Goal: Communication & Community: Answer question/provide support

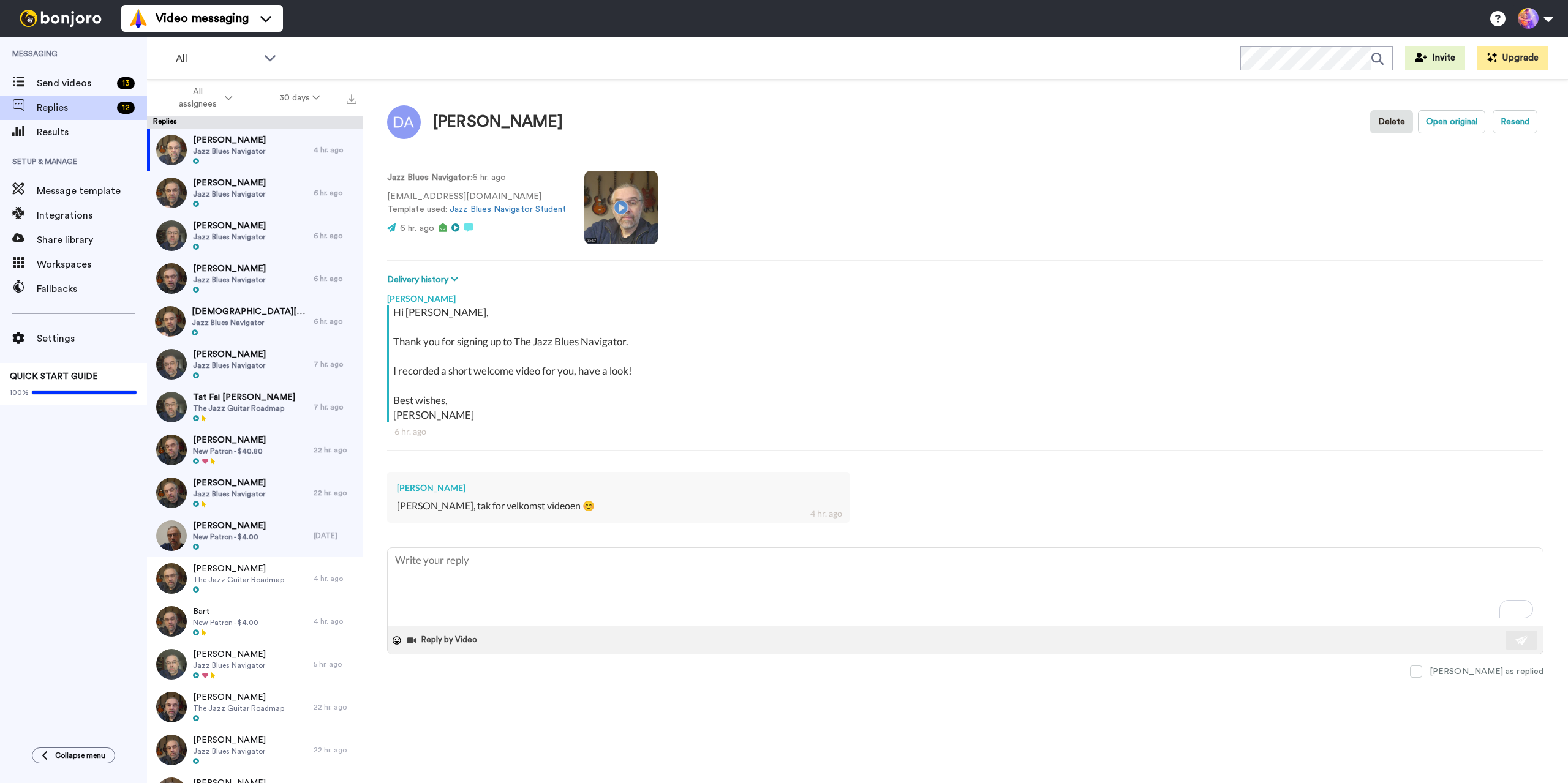
type textarea "x"
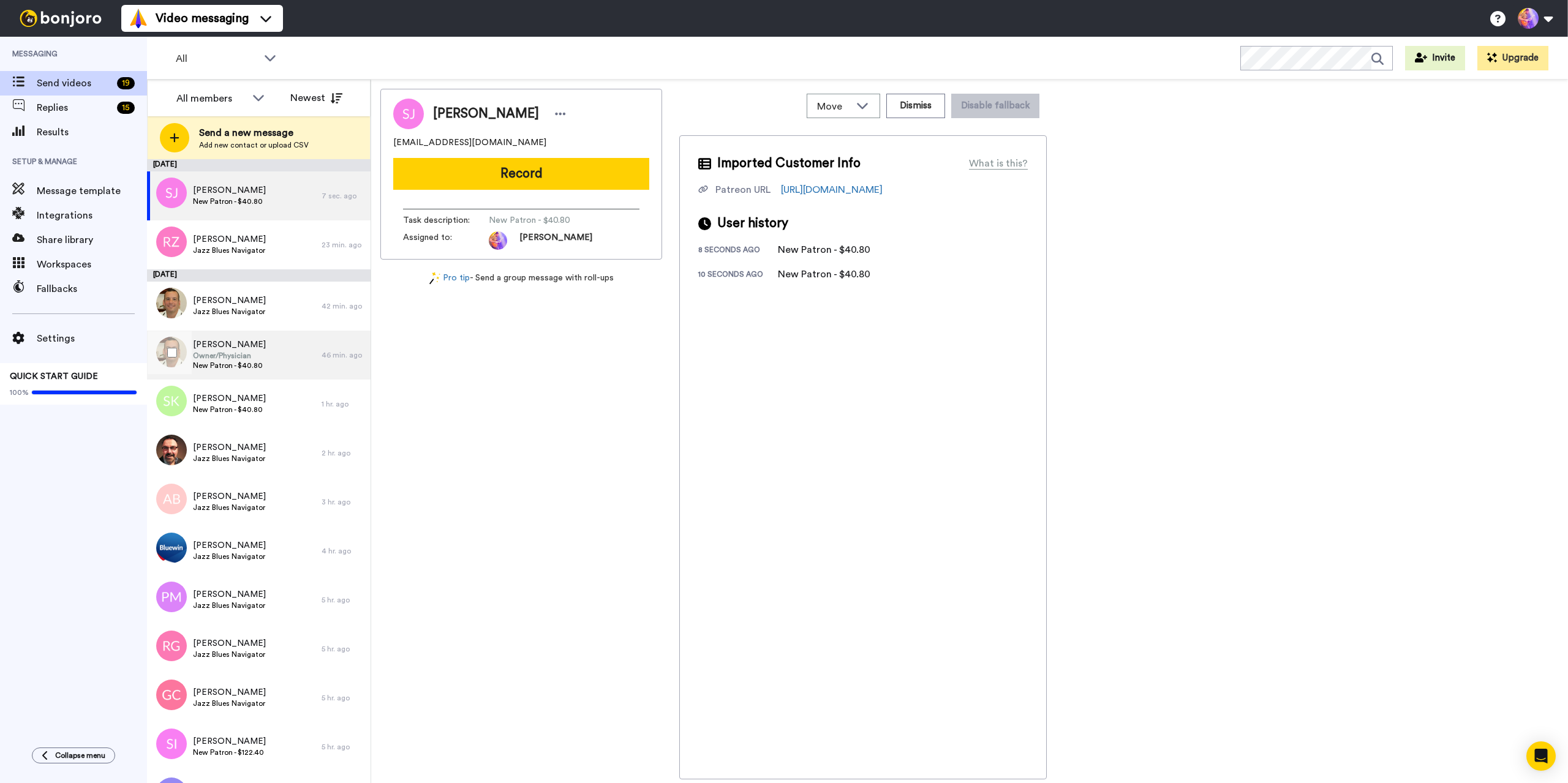
click at [290, 358] on div "Dominick LoBraico Owner/Physician New Patron - $40.80" at bounding box center [234, 355] width 174 height 49
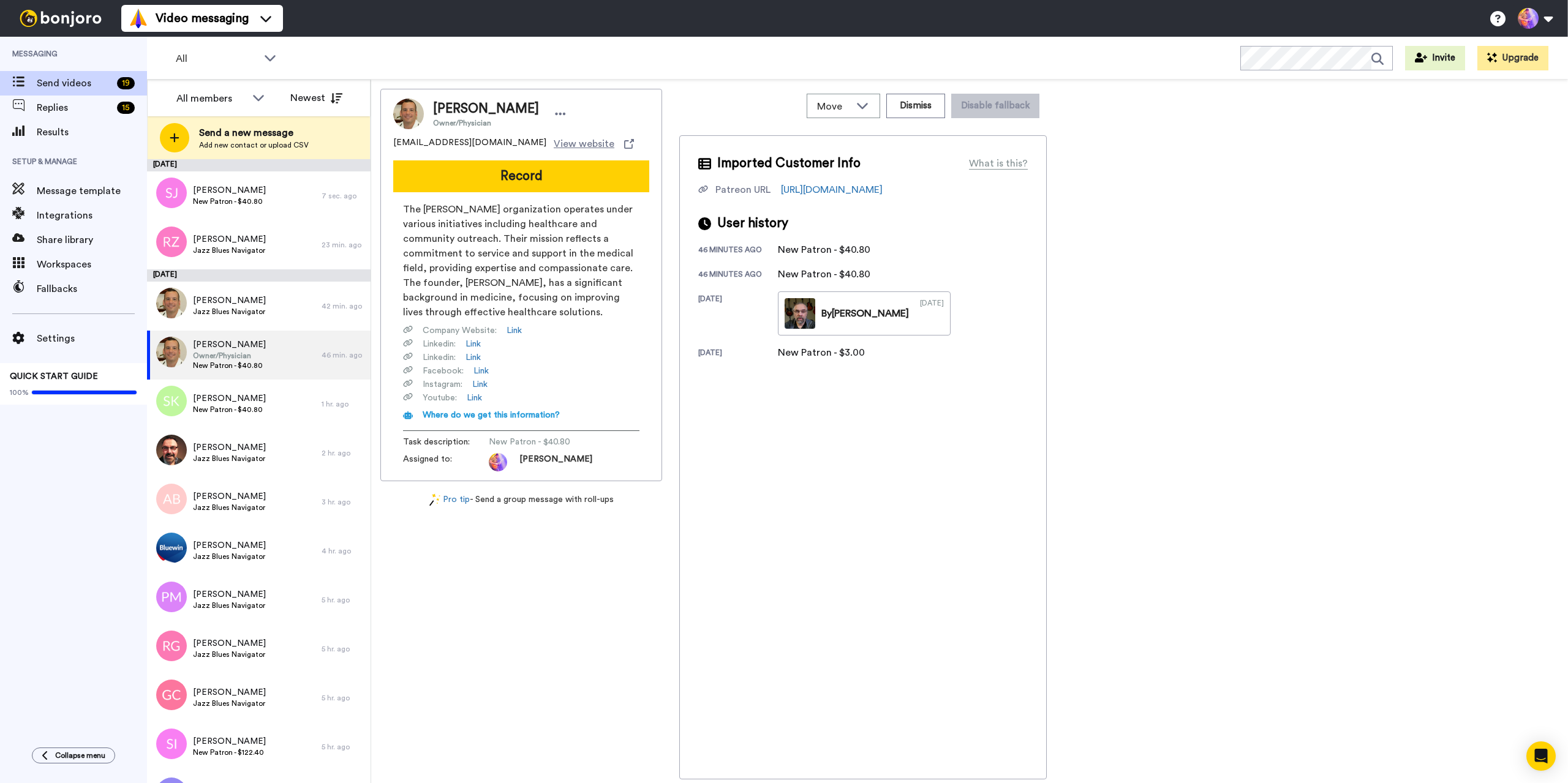
click at [1203, 482] on div "Dominick LoBraico Owner/Physician patreon@lobrai.co View website Record The LoB…" at bounding box center [969, 434] width 1178 height 690
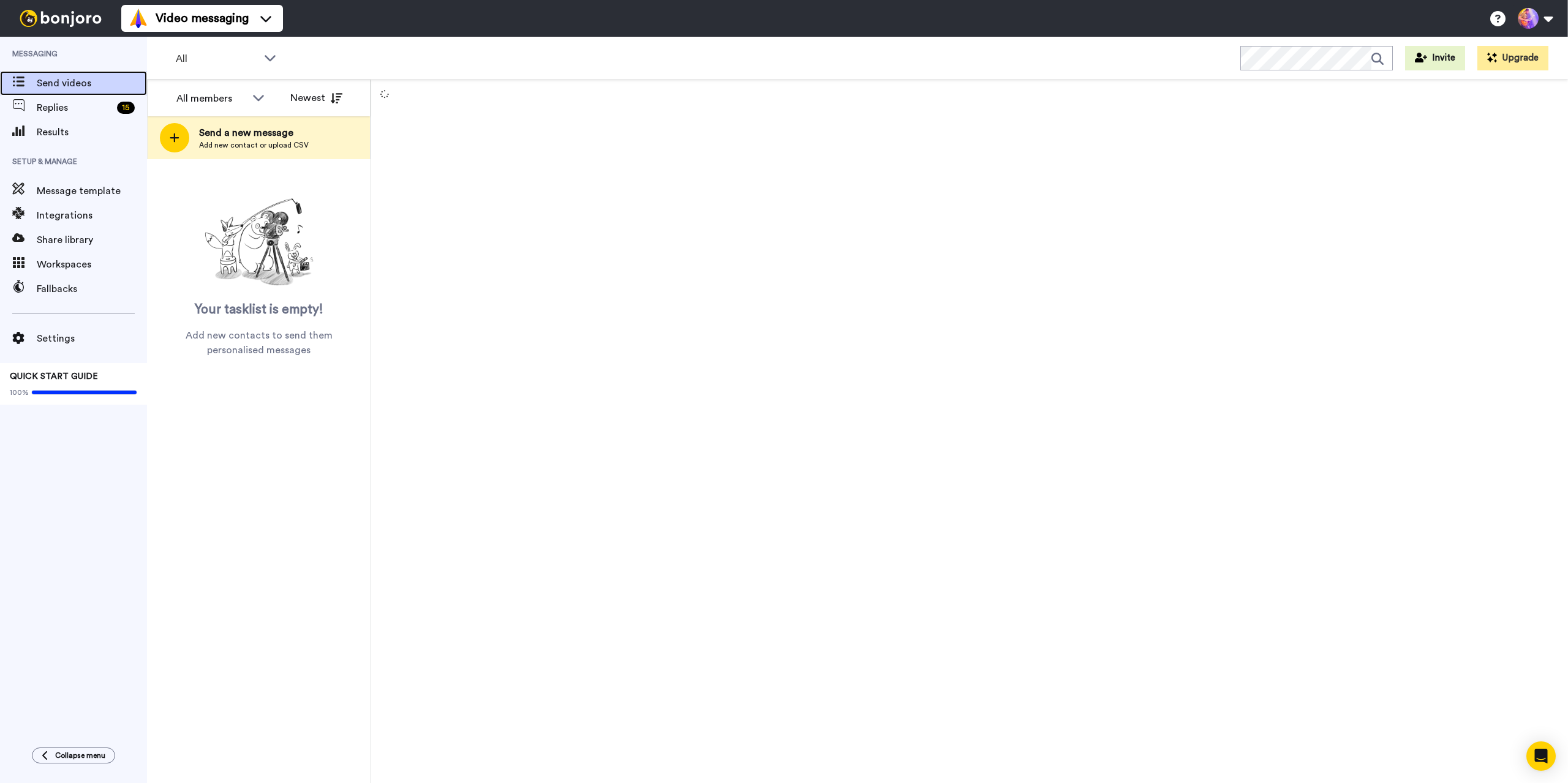
click at [66, 82] on span "Send videos" at bounding box center [92, 83] width 110 height 15
click at [55, 110] on span "Replies" at bounding box center [74, 108] width 75 height 15
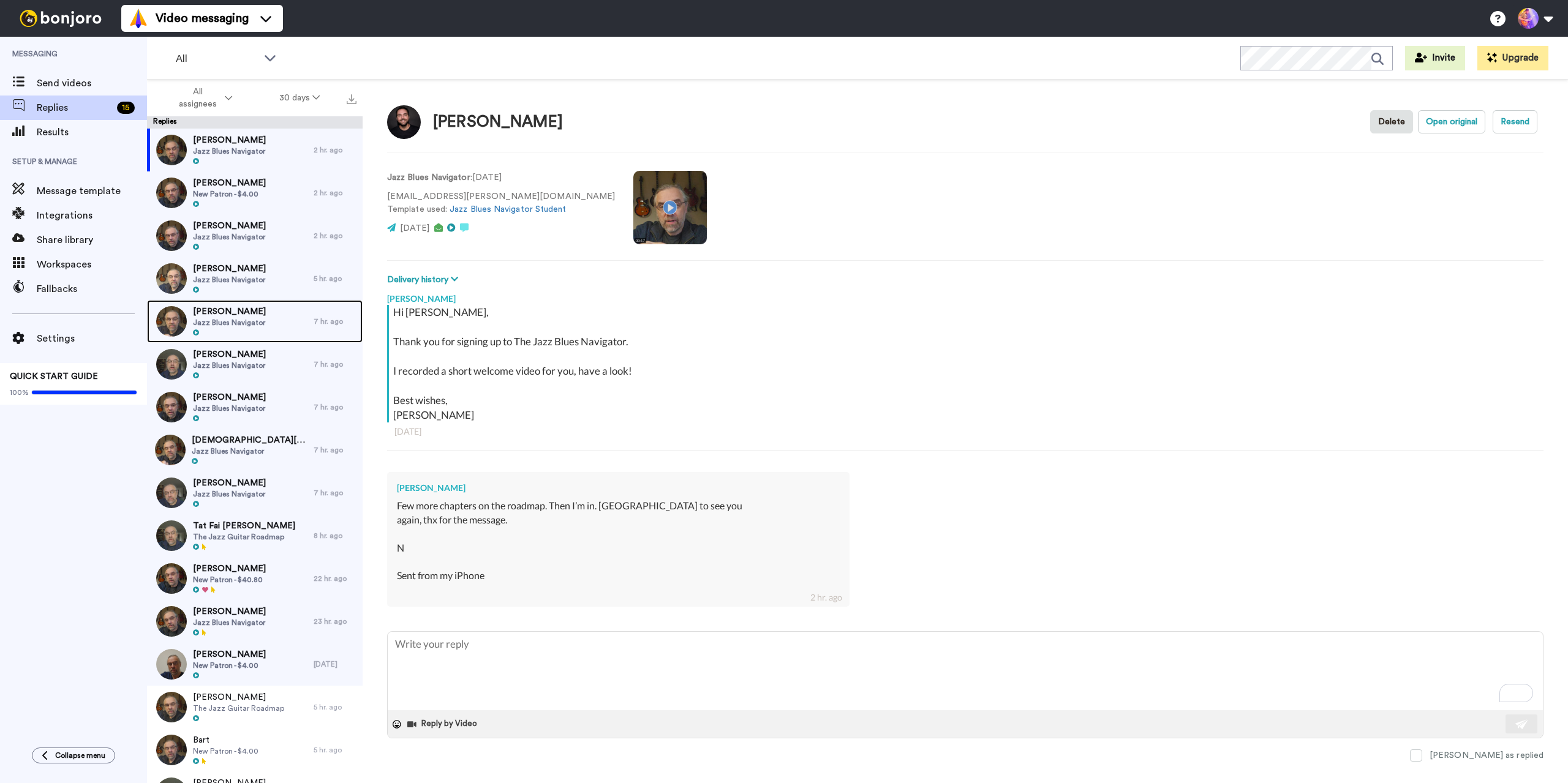
click at [271, 314] on div "Thomas Magee Jazz Blues Navigator" at bounding box center [230, 321] width 166 height 43
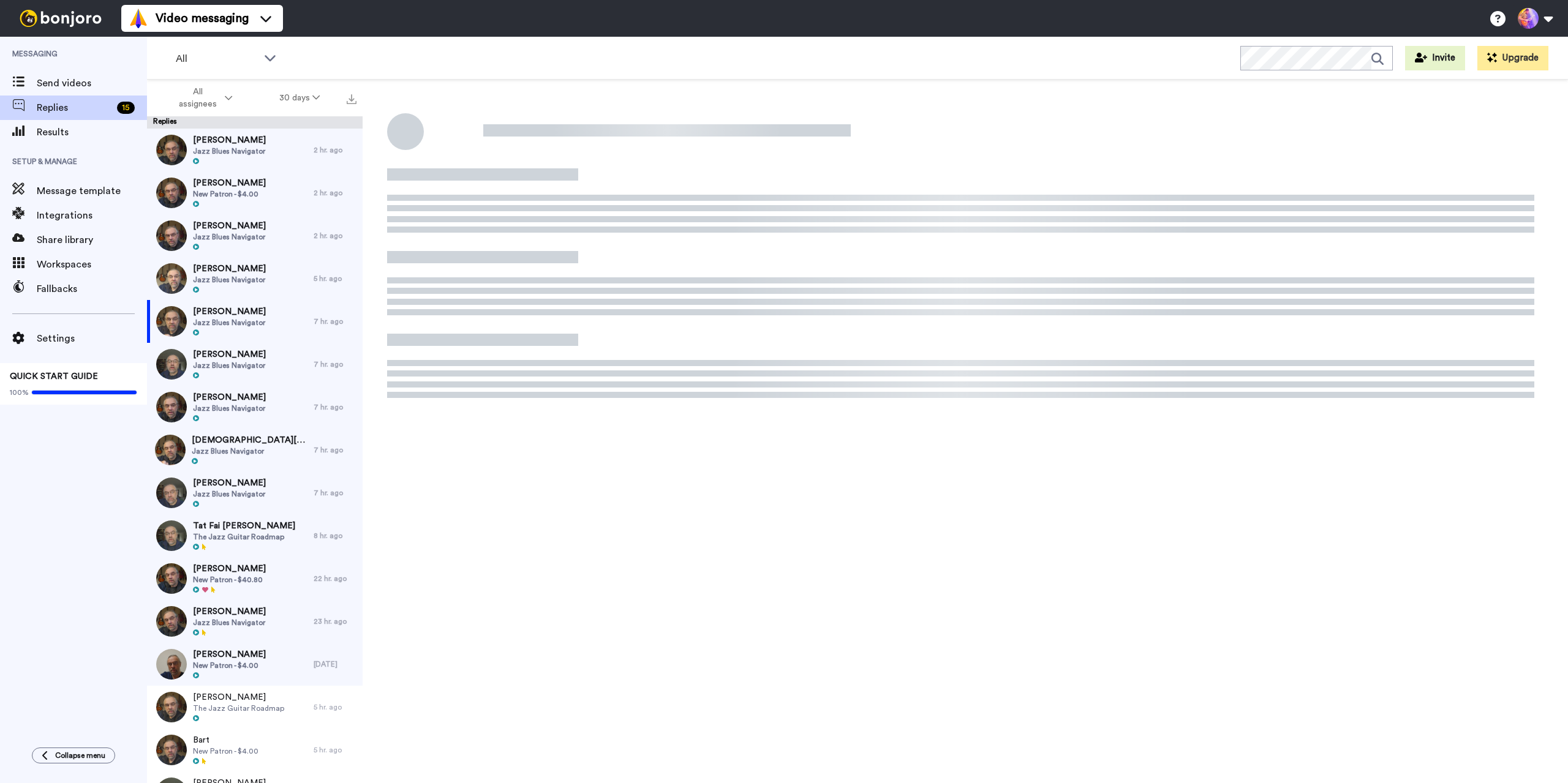
type textarea "x"
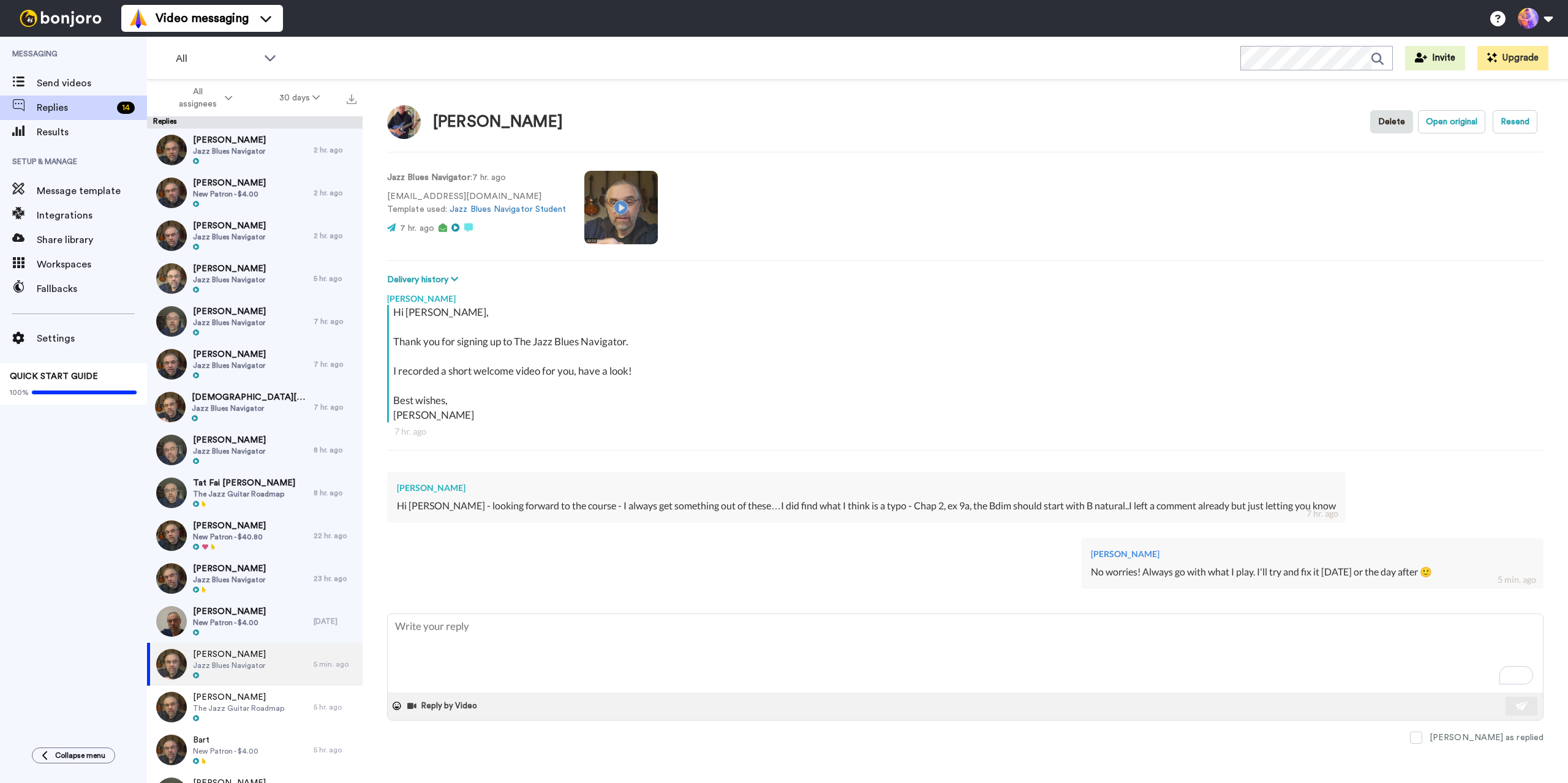
type textarea "x"
click at [52, 106] on span "Replies" at bounding box center [74, 108] width 75 height 15
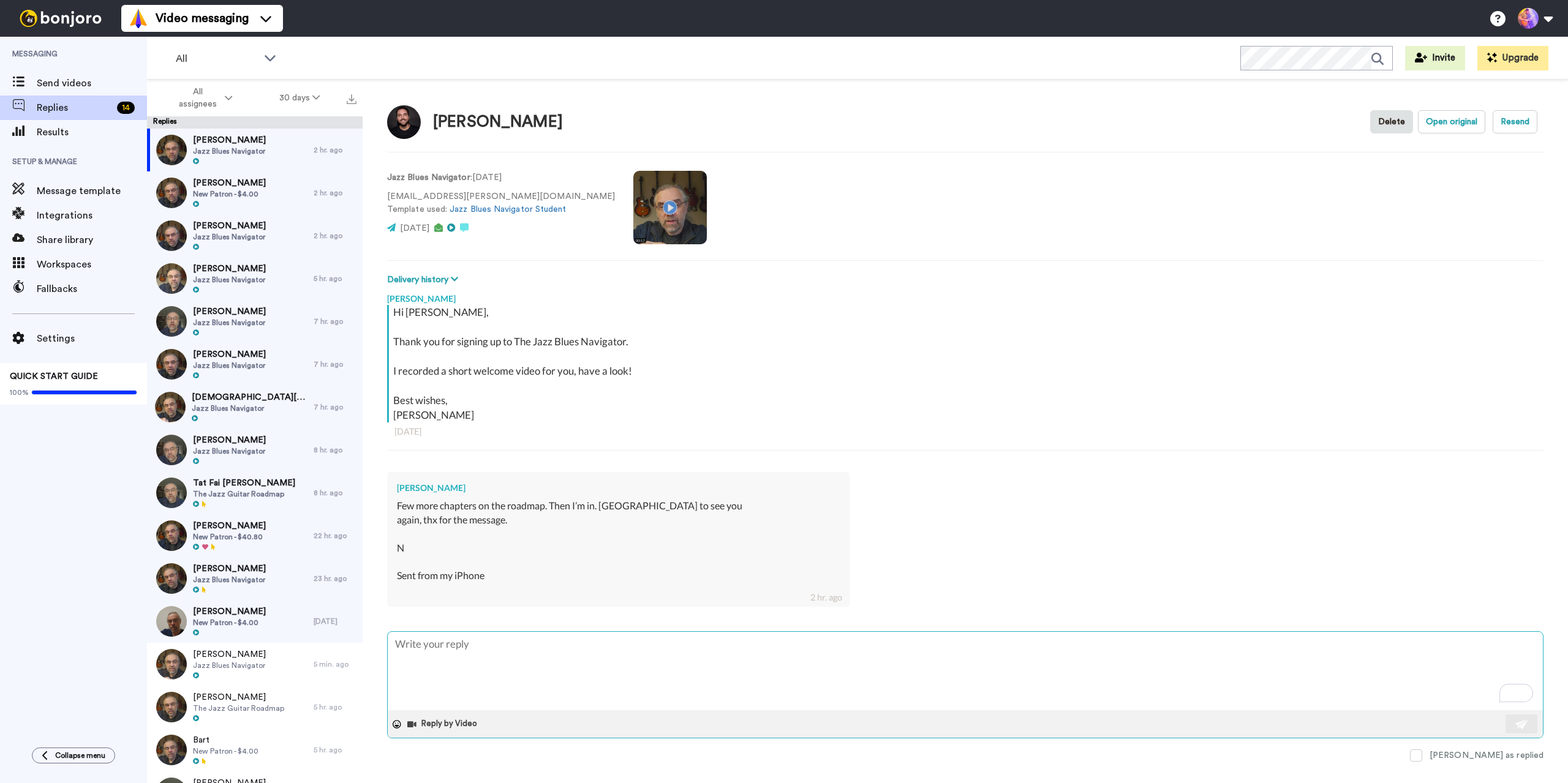
click at [542, 668] on textarea "To enrich screen reader interactions, please activate Accessibility in Grammarl…" at bounding box center [965, 671] width 1155 height 78
click at [545, 655] on textarea "To enrich screen reader interactions, please activate Accessibility in Grammarl…" at bounding box center [965, 671] width 1155 height 78
type textarea "x"
type textarea "S"
type textarea "x"
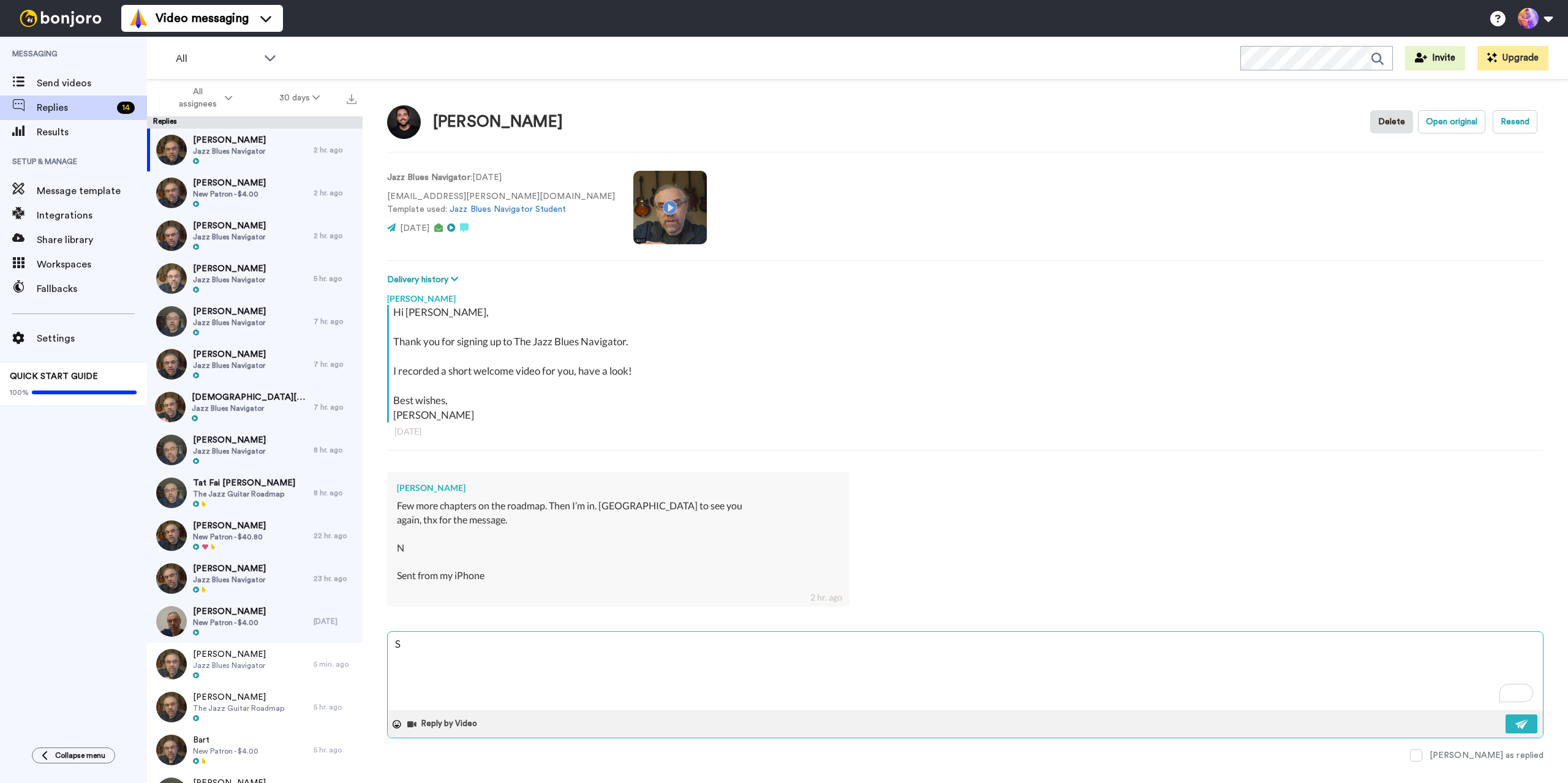
type textarea "Se"
type textarea "x"
type textarea "See"
type textarea "x"
type textarea "See"
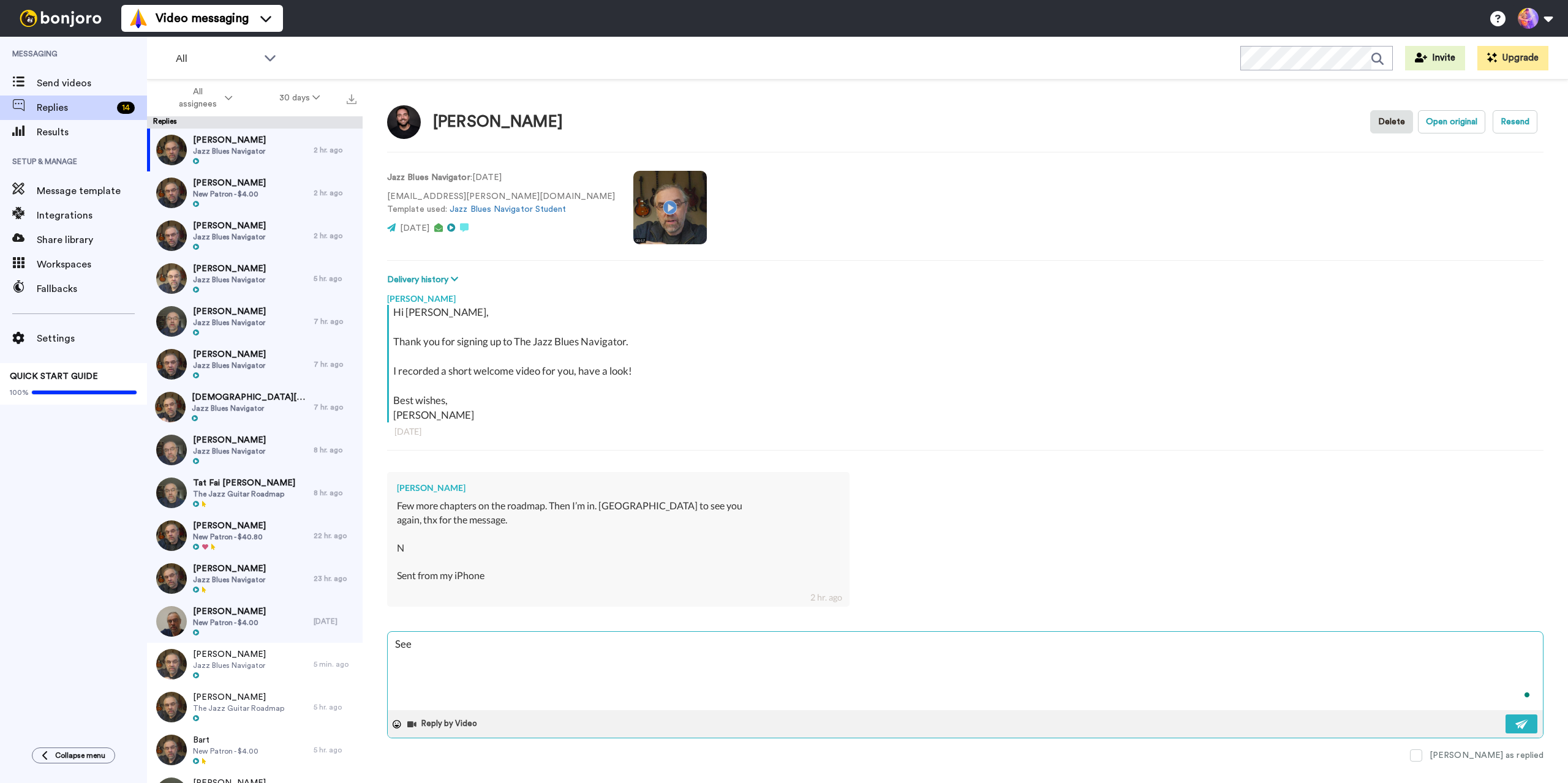
type textarea "x"
type textarea "See y"
type textarea "x"
type textarea "See yo"
type textarea "x"
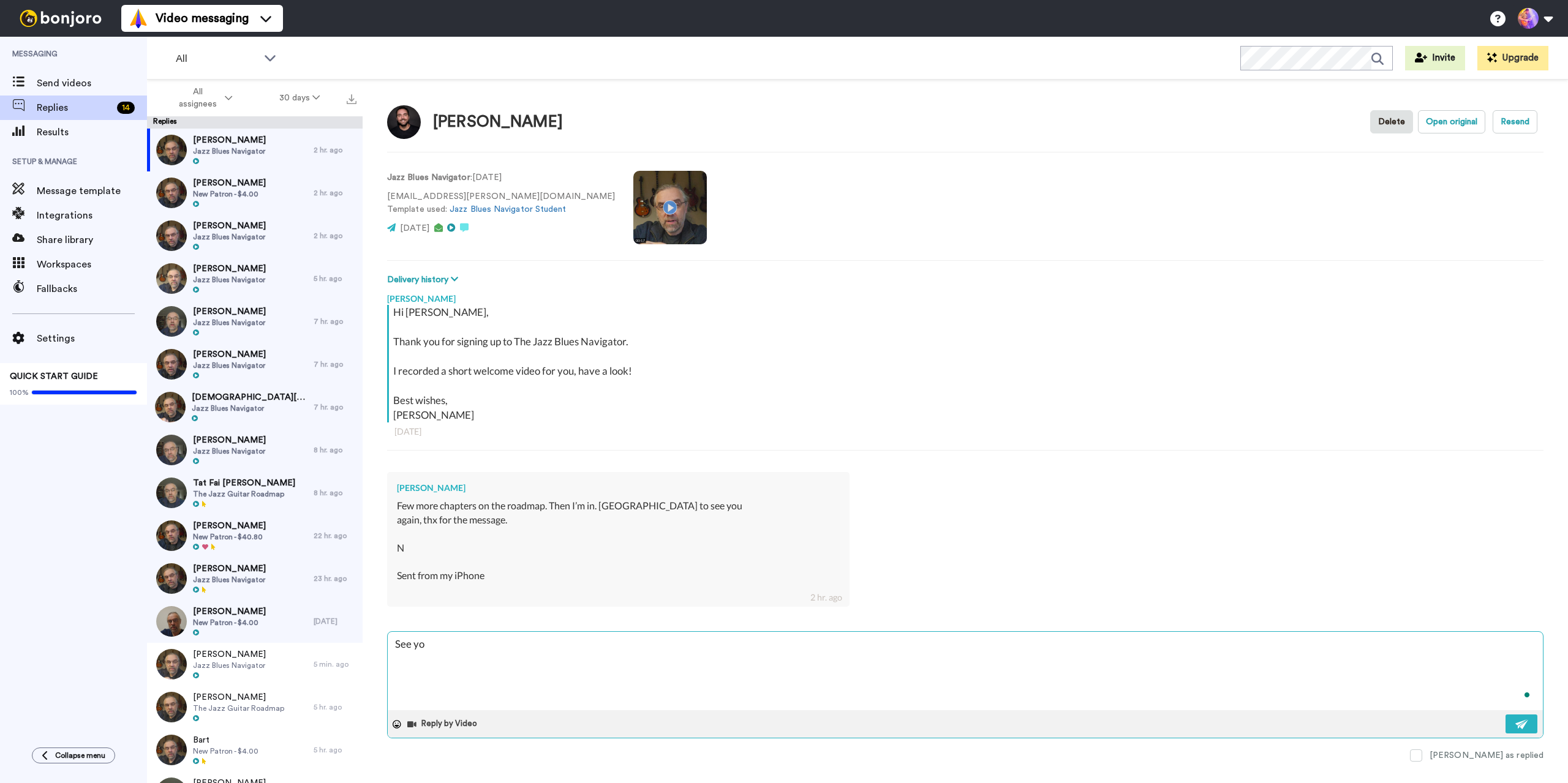
type textarea "See you"
type textarea "x"
type textarea "See you"
type textarea "x"
type textarea "See you i"
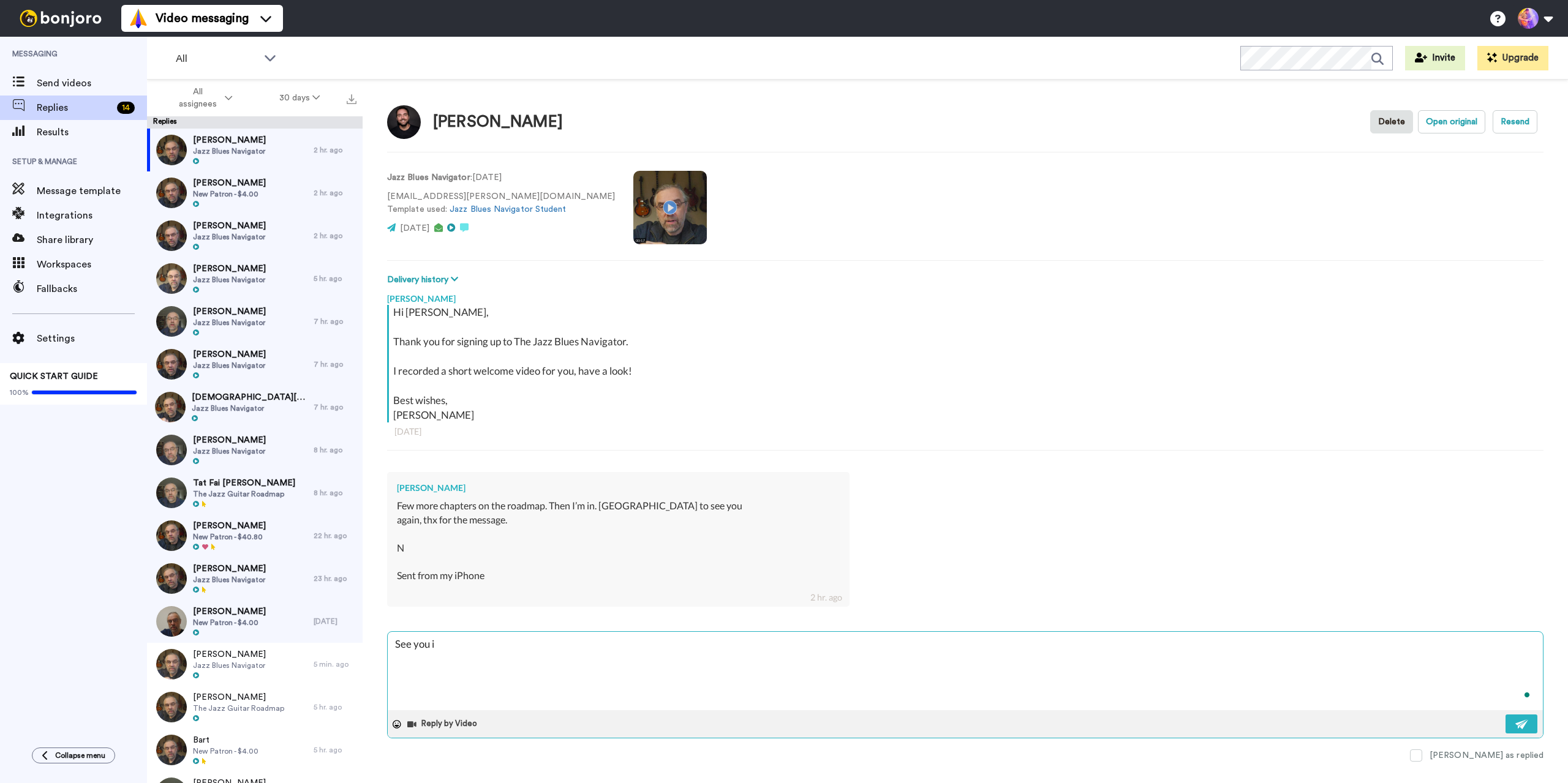
type textarea "x"
type textarea "See you in"
type textarea "x"
type textarea "See you in"
type textarea "x"
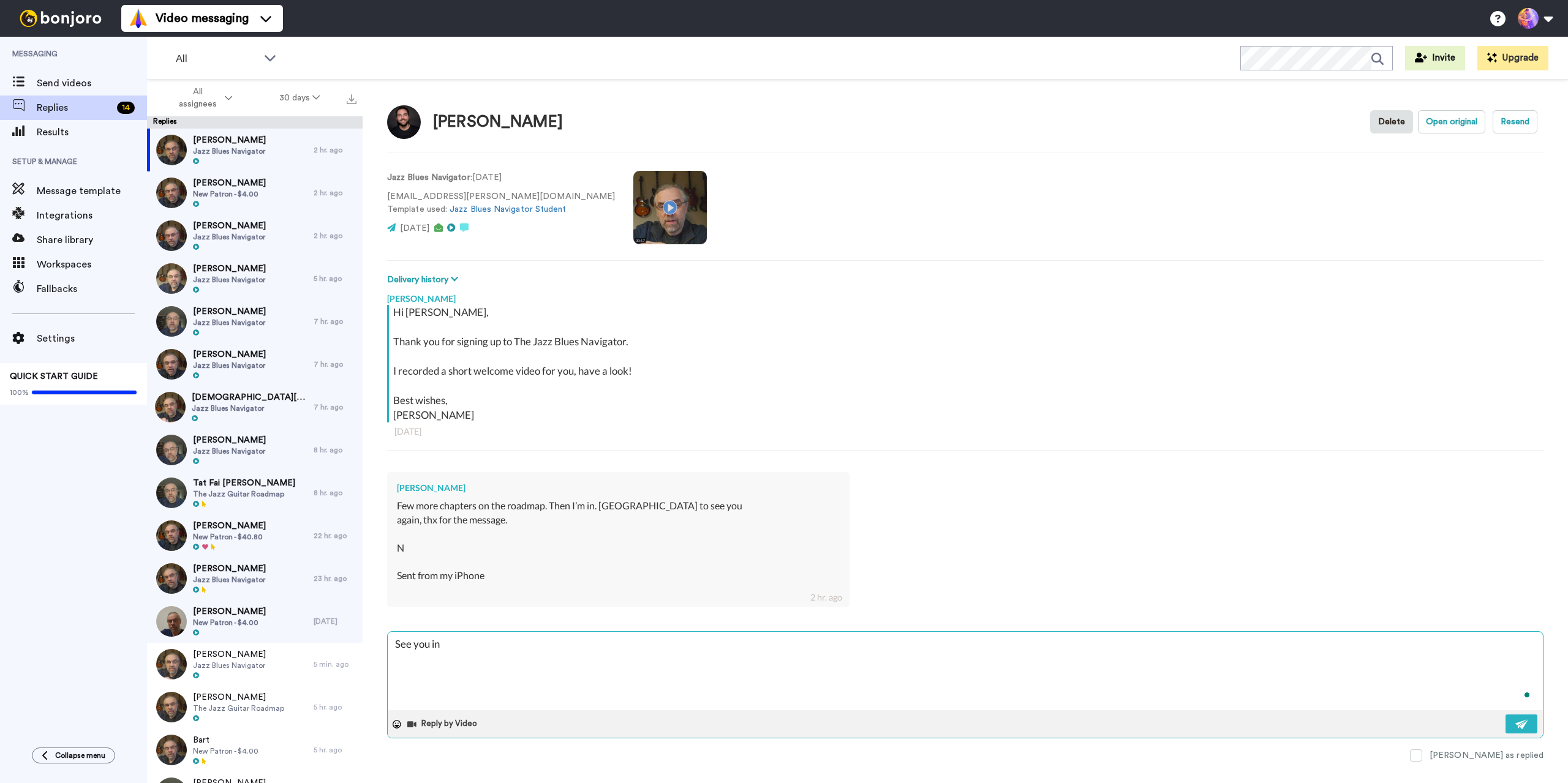
type textarea "See you in h"
type textarea "x"
type textarea "See you in ht"
type textarea "x"
type textarea "See you in hte"
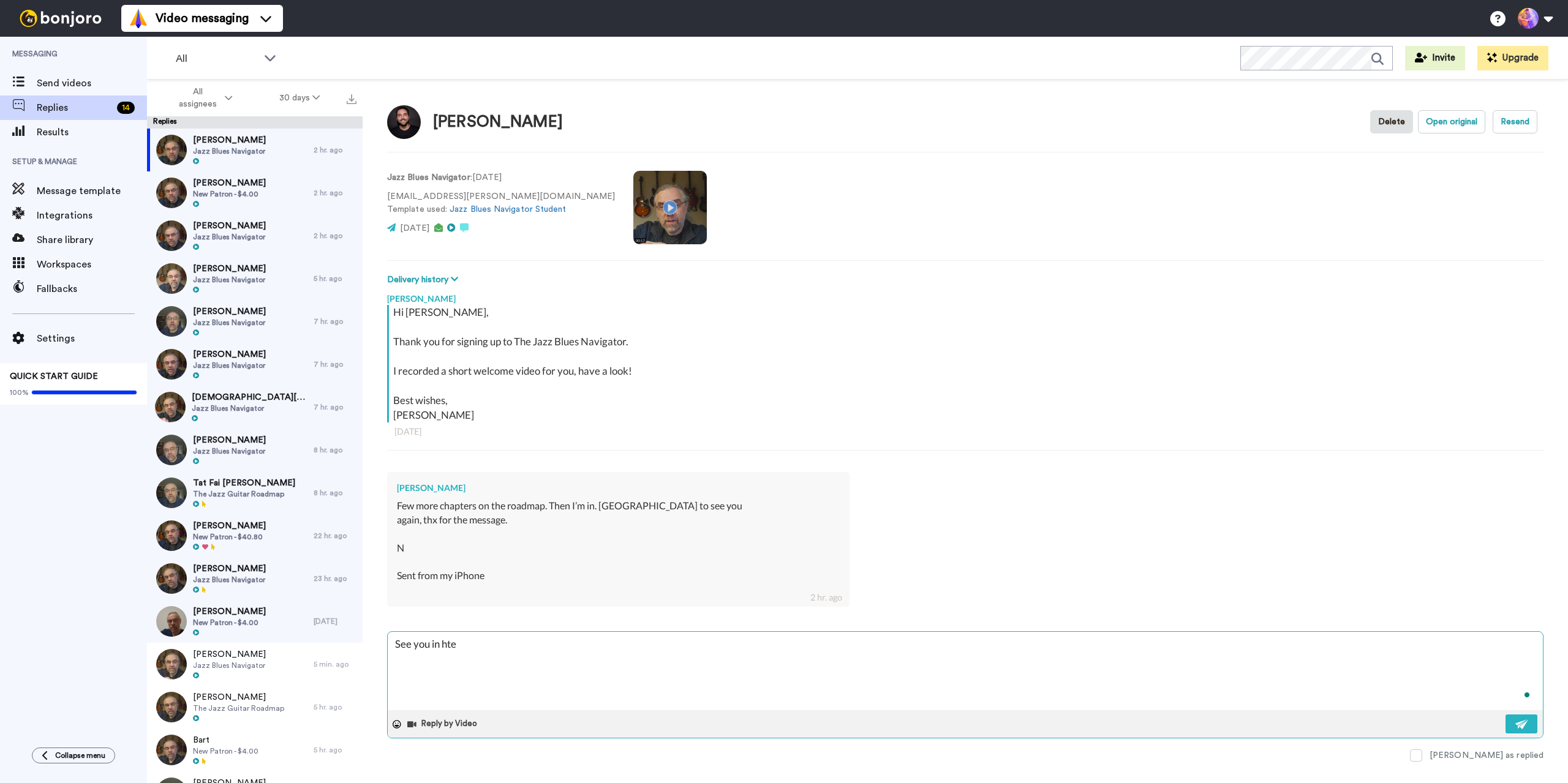
type textarea "x"
type textarea "See you in hter"
type textarea "x"
type textarea "See you in htere"
type textarea "x"
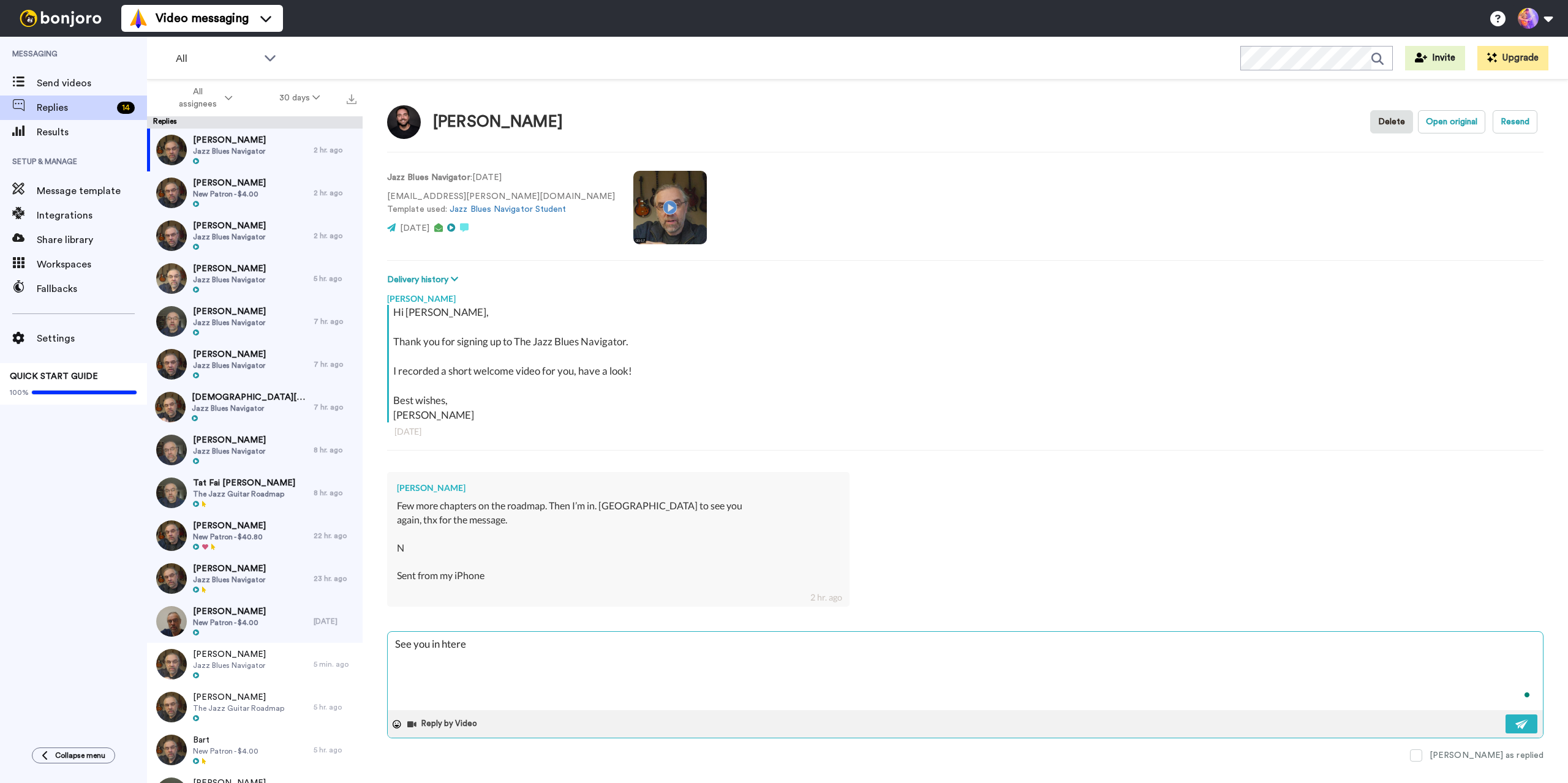
type textarea "See you in hterer"
type textarea "x"
type textarea "See you in htere"
type textarea "x"
type textarea "See you in hter"
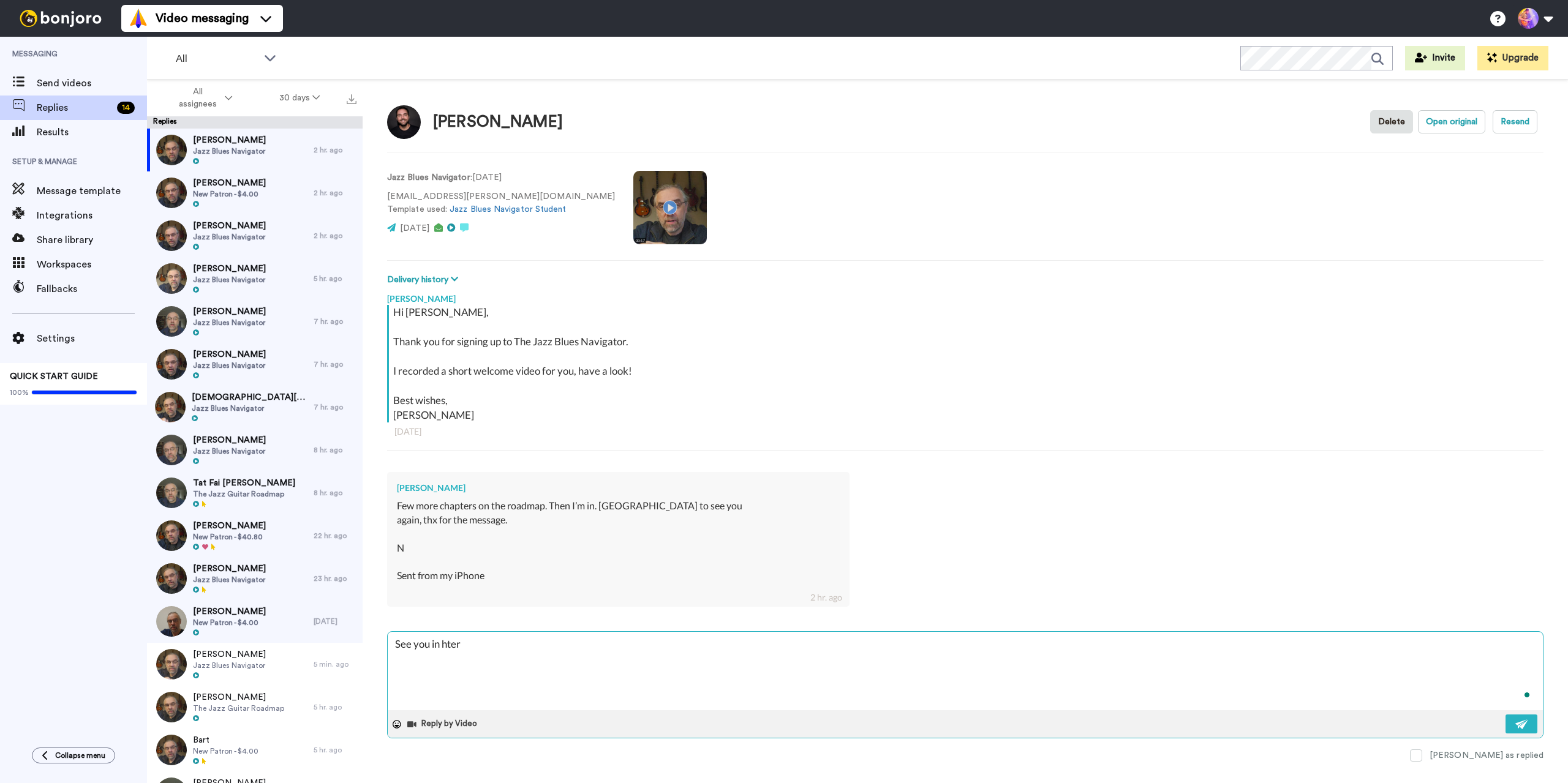
type textarea "x"
type textarea "See you in hte"
type textarea "x"
type textarea "See you in ht"
type textarea "x"
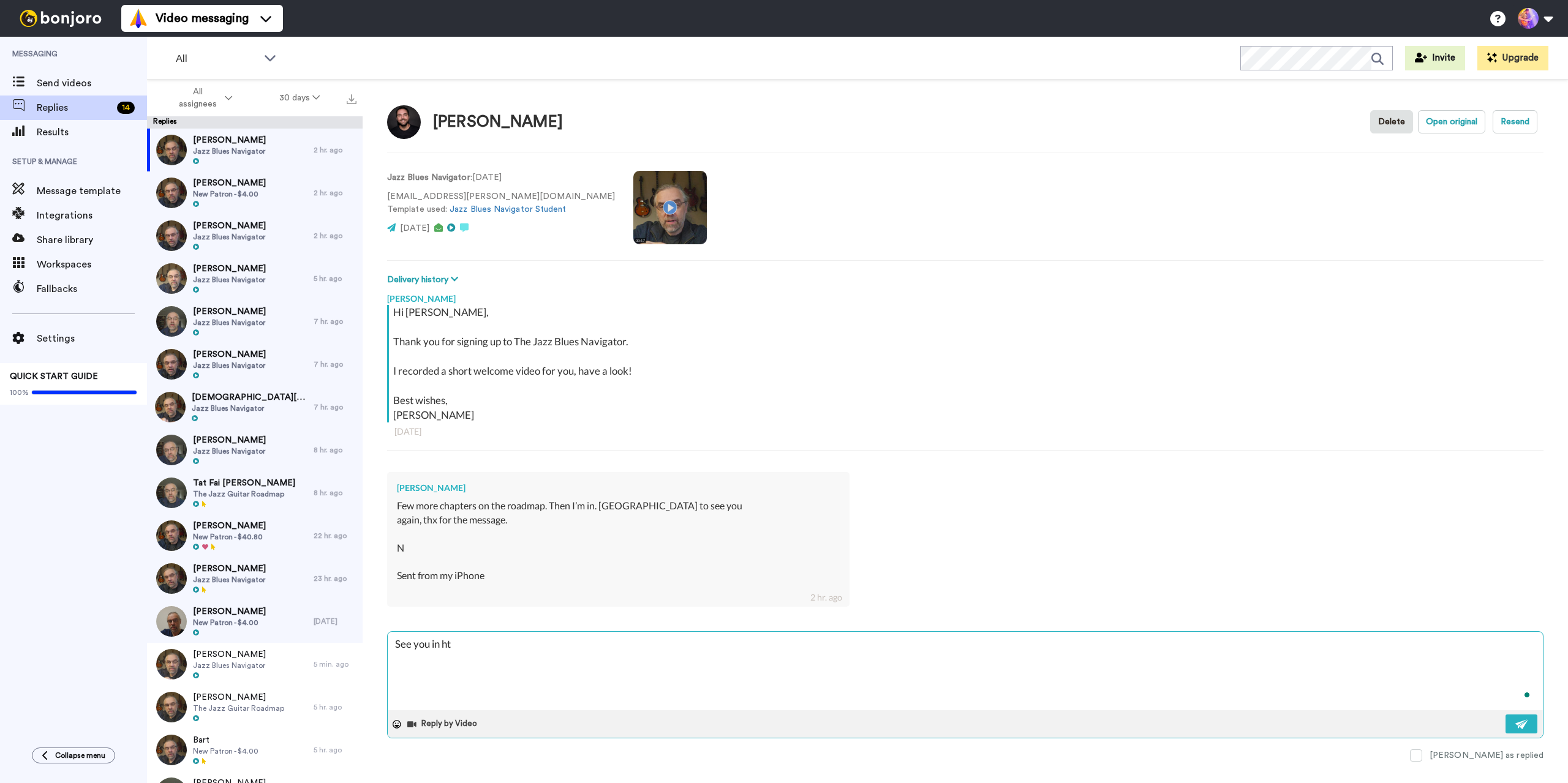
type textarea "See you in h"
type textarea "x"
type textarea "See you in"
type textarea "x"
type textarea "See you in t"
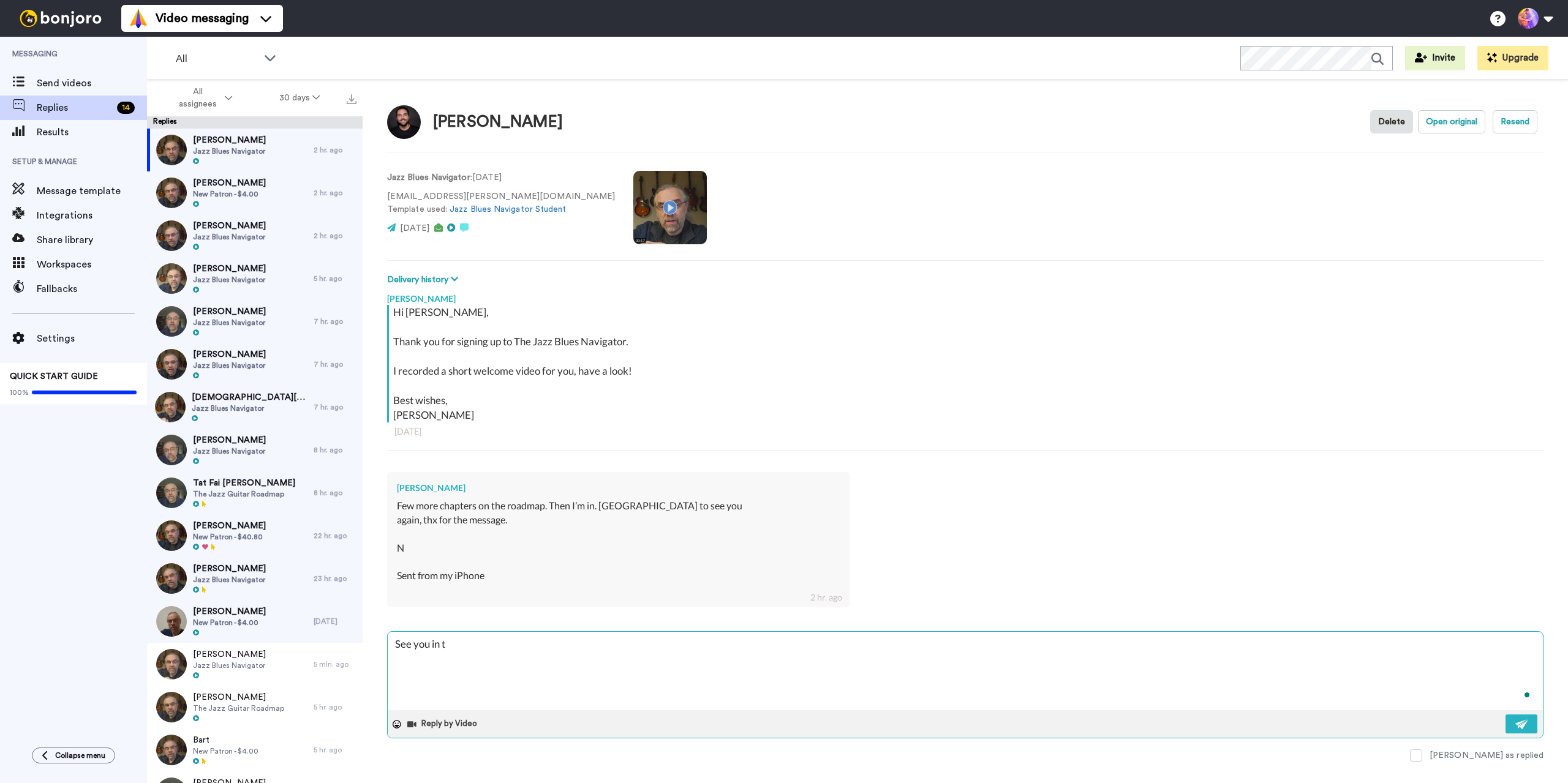
type textarea "x"
type textarea "See you in th"
type textarea "x"
type textarea "See you in the"
type textarea "x"
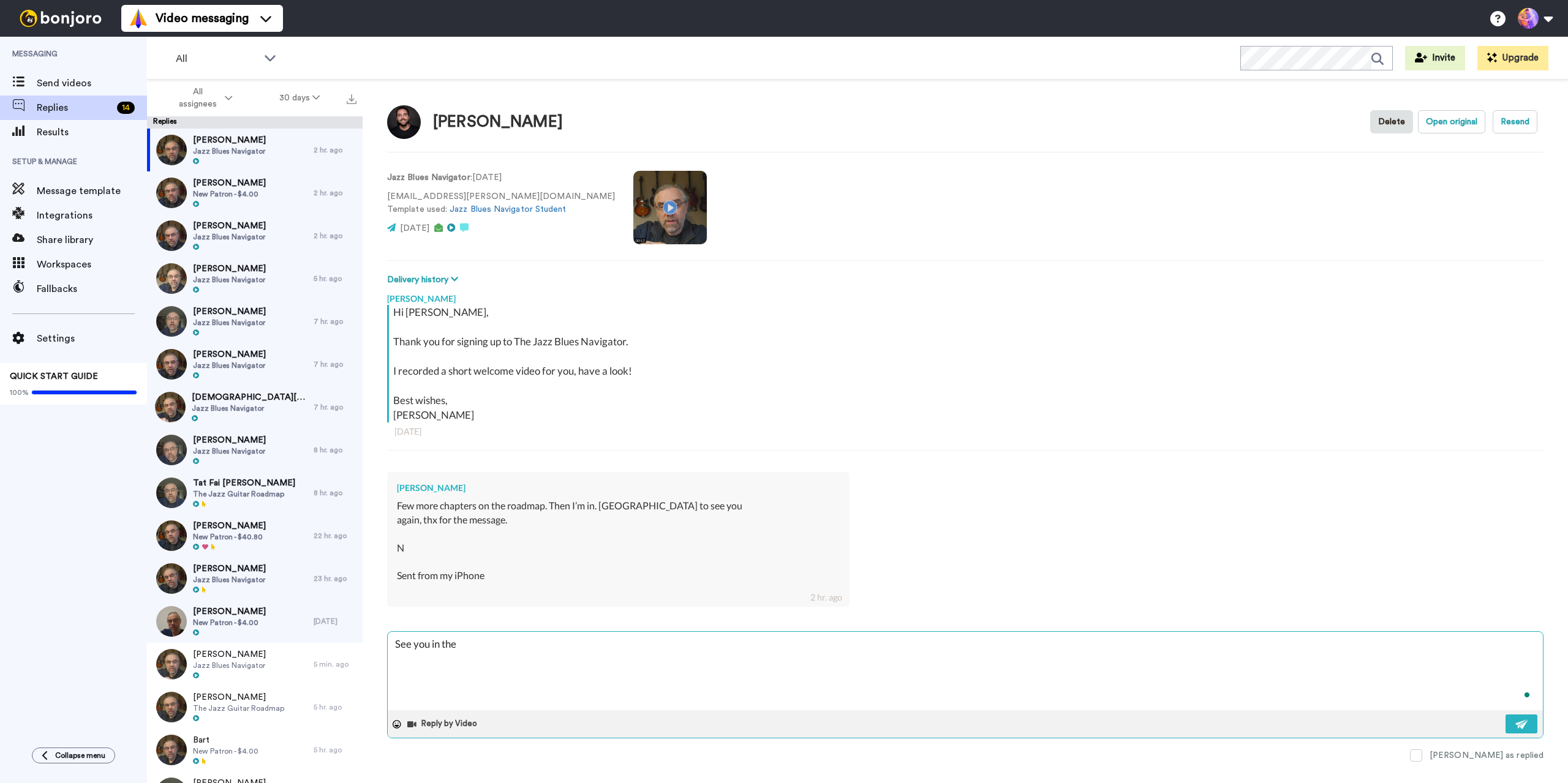
type textarea "See you in ther"
type textarea "x"
type textarea "See you in there"
type textarea "x"
type textarea "See you in there1"
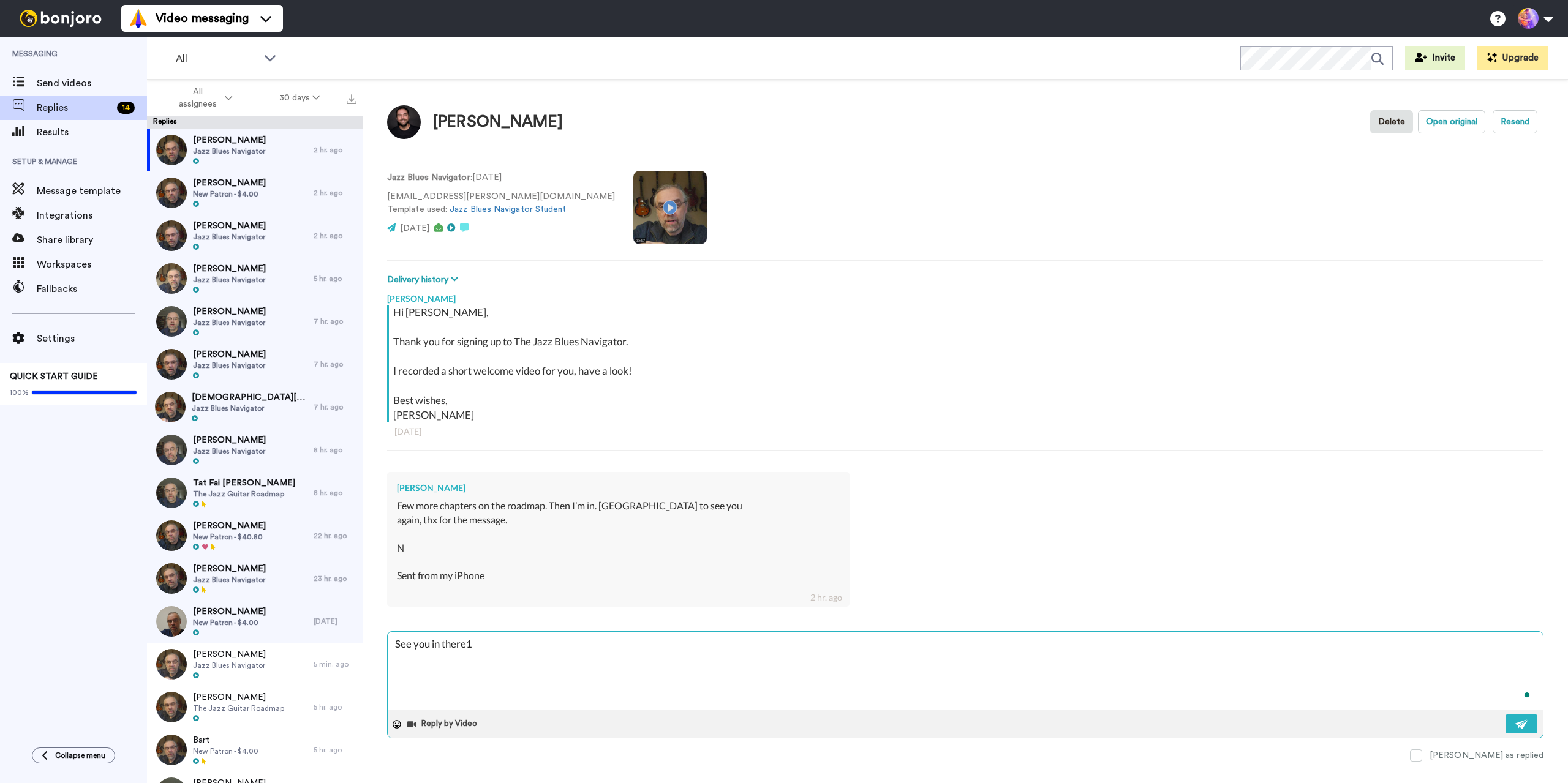
type textarea "x"
type textarea "See you in there1"
type textarea "x"
type textarea "See you in there1"
type textarea "x"
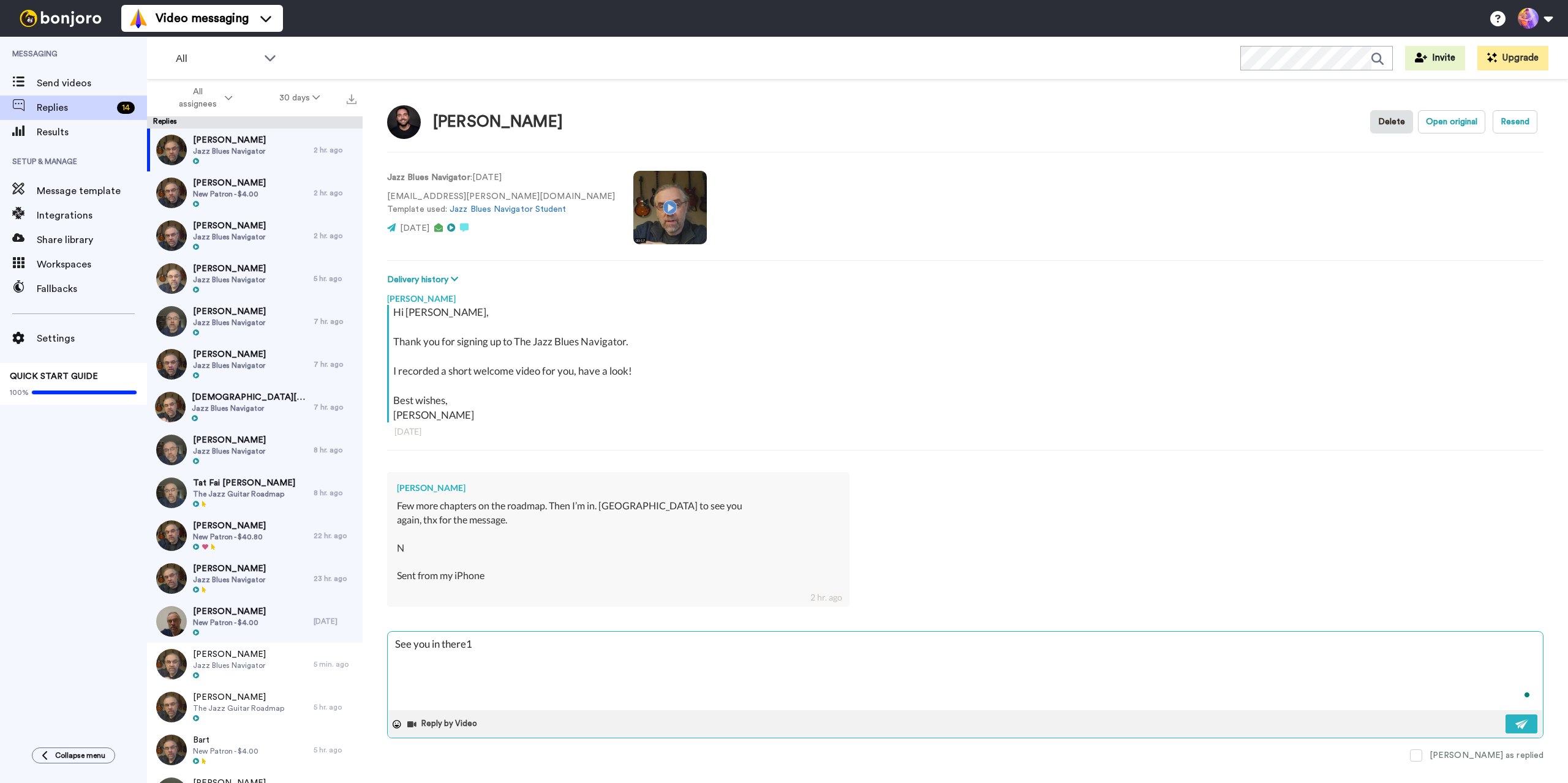
type textarea "See you in there"
type textarea "x"
type textarea "See you in there!"
type textarea "x"
type textarea "See you in there!"
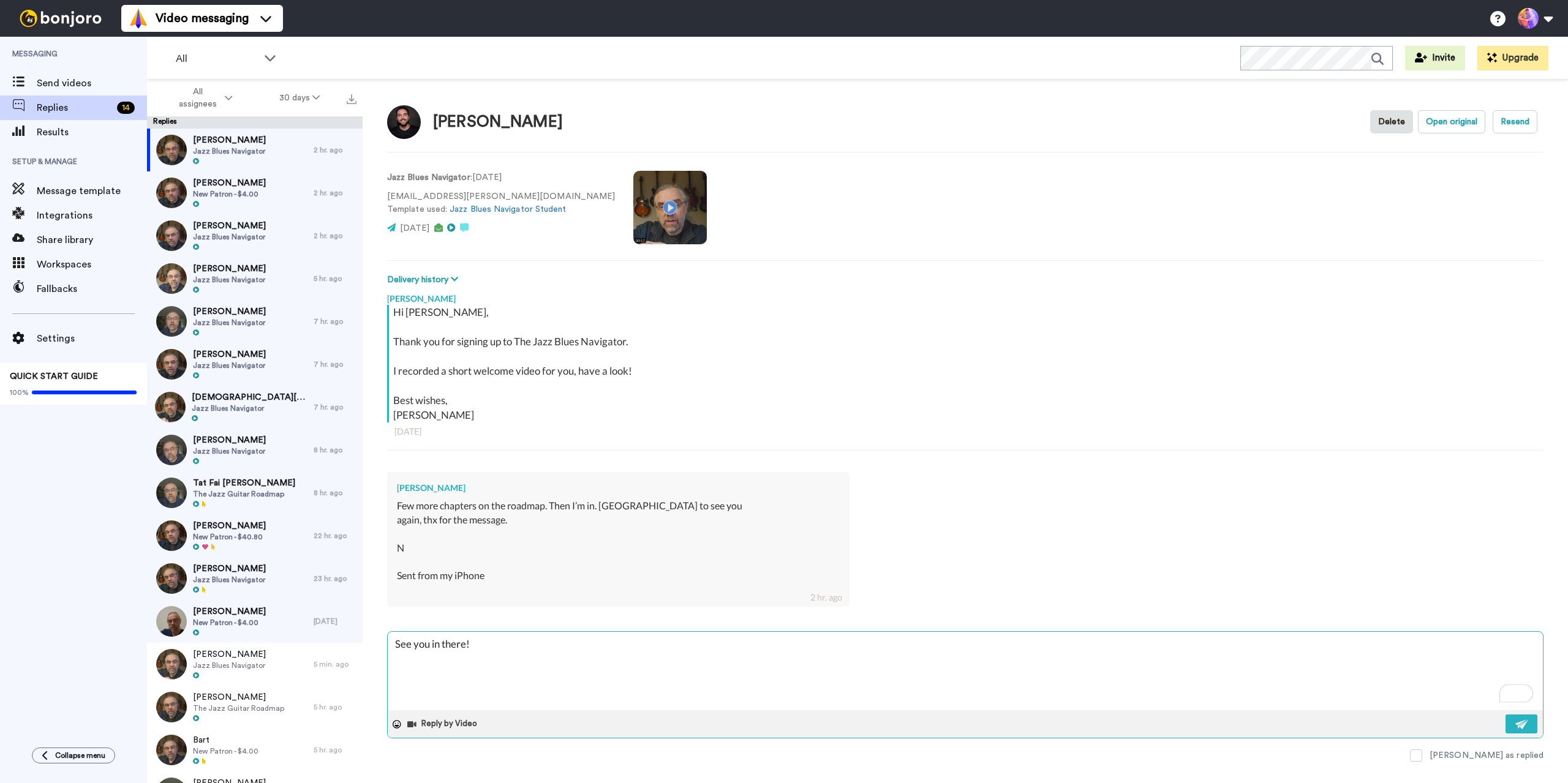
type textarea "x"
type textarea "See you in there! 🙂"
type textarea "x"
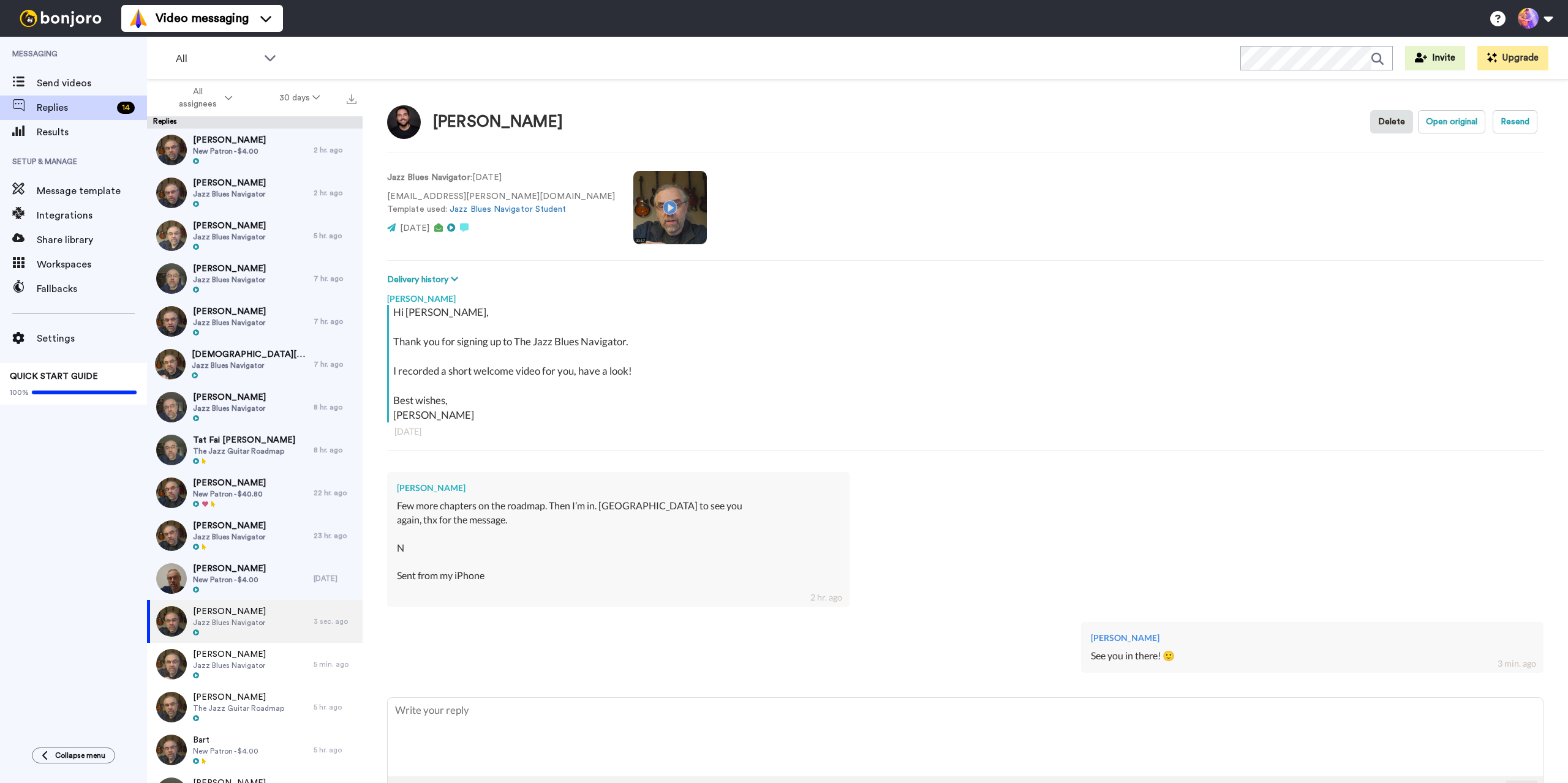
type textarea "x"
click at [54, 106] on span "Replies" at bounding box center [74, 108] width 75 height 15
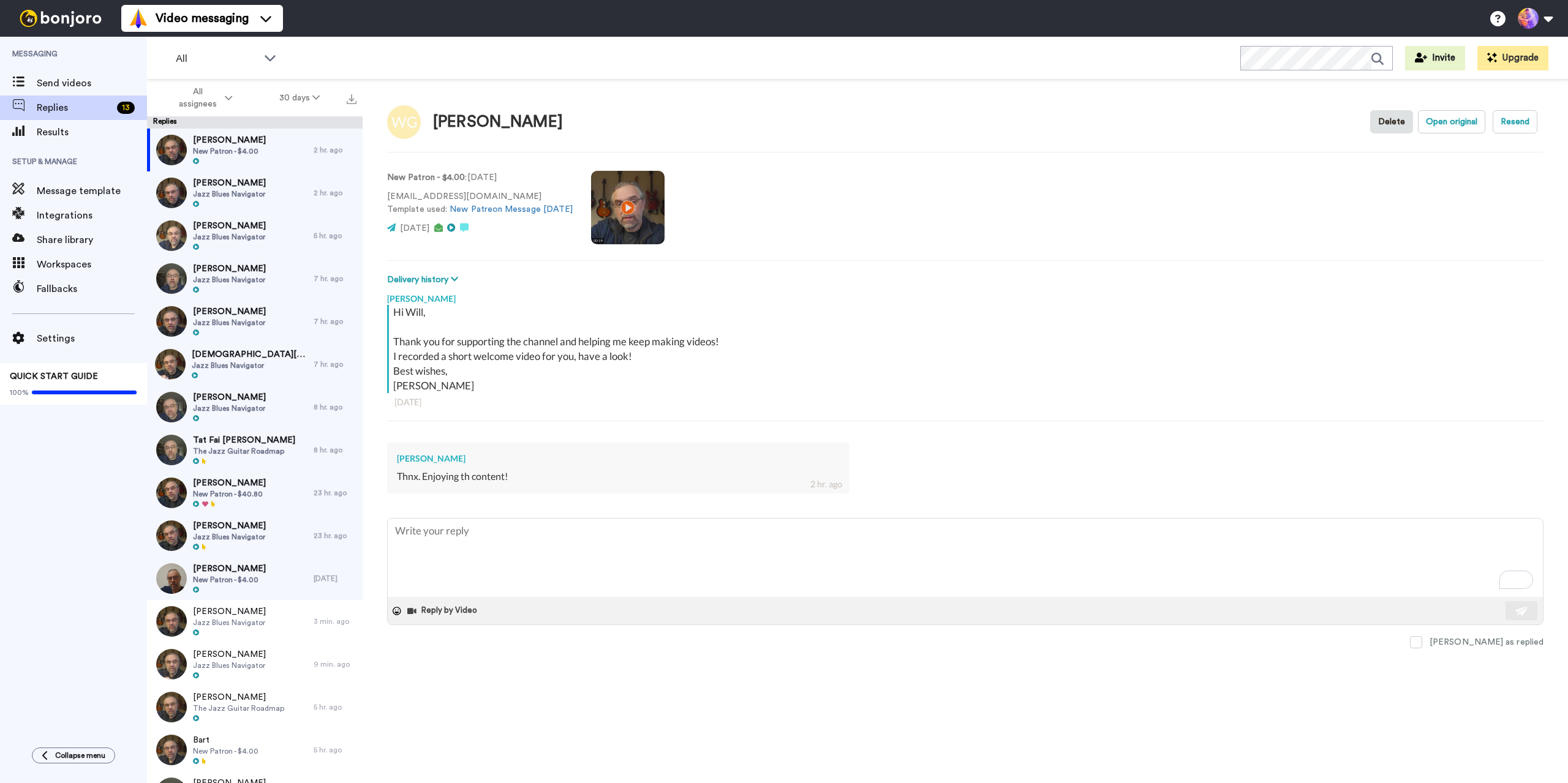
type textarea "x"
